Goal: Find specific page/section: Find specific page/section

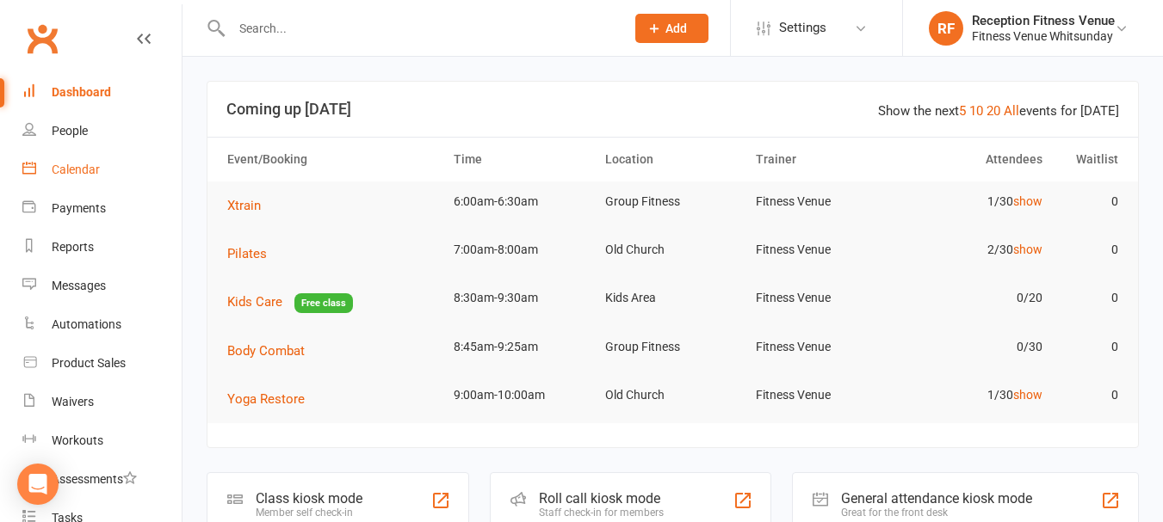
click at [83, 170] on div "Calendar" at bounding box center [76, 170] width 48 height 14
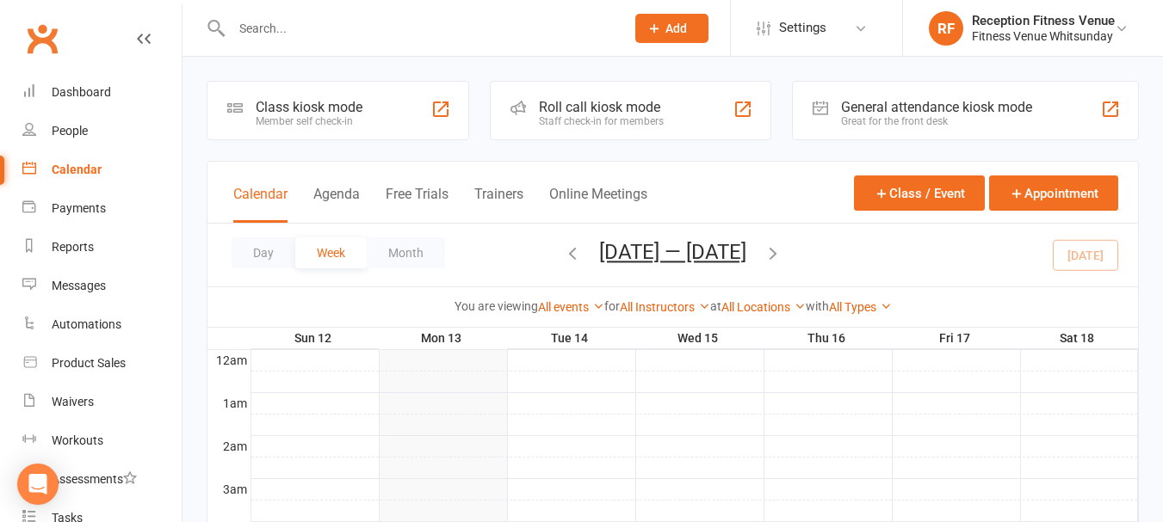
click at [889, 111] on div "General attendance kiosk mode" at bounding box center [936, 107] width 191 height 16
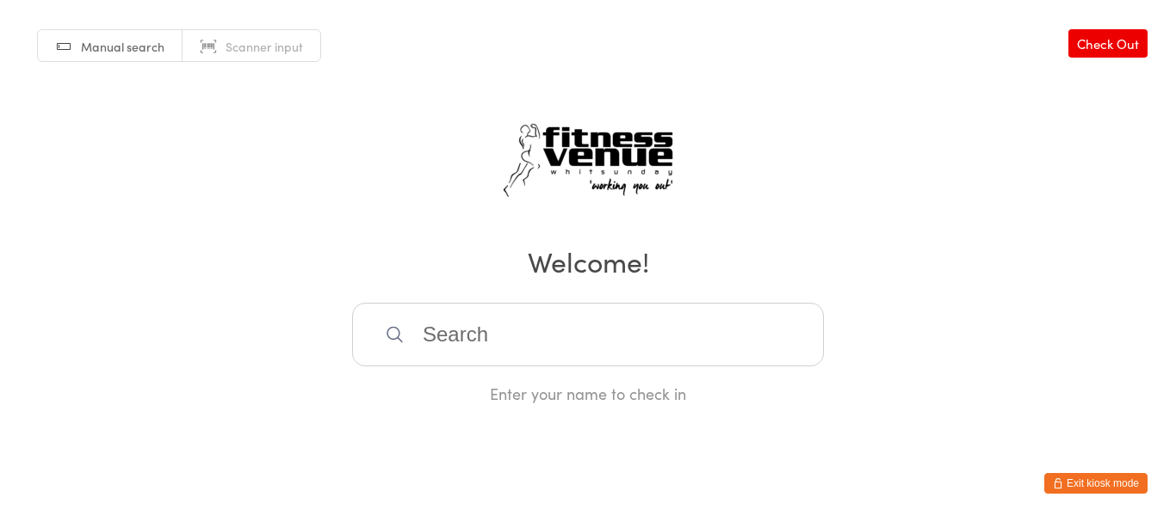
click at [124, 56] on link "Manual search" at bounding box center [110, 46] width 145 height 33
